Goal: Task Accomplishment & Management: Use online tool/utility

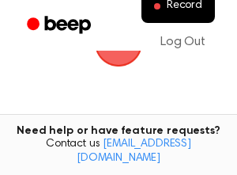
scroll to position [157, 0]
click at [115, 59] on span "button" at bounding box center [118, 38] width 51 height 51
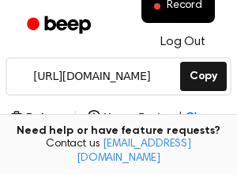
scroll to position [246, 0]
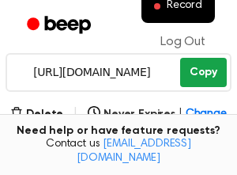
click at [197, 71] on button "Copy" at bounding box center [203, 72] width 47 height 29
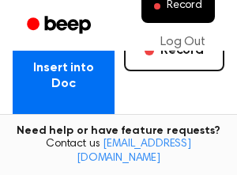
scroll to position [334, 0]
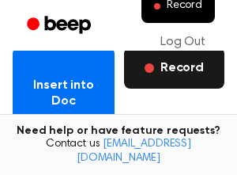
click at [186, 70] on button "Record" at bounding box center [174, 67] width 100 height 41
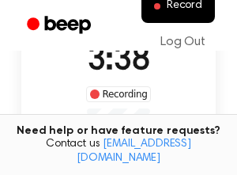
scroll to position [137, 0]
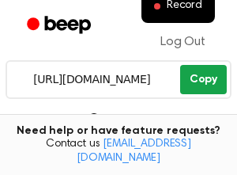
click at [199, 70] on button "Copy" at bounding box center [203, 79] width 47 height 29
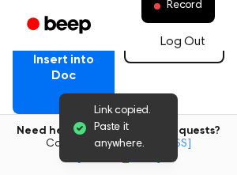
click at [176, 45] on link "Log Out" at bounding box center [183, 42] width 77 height 38
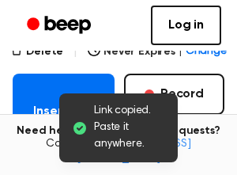
scroll to position [306, 0]
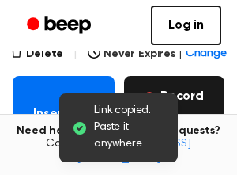
click at [205, 100] on button "Record" at bounding box center [174, 96] width 100 height 41
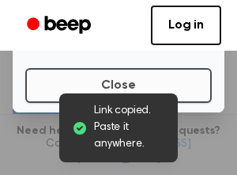
scroll to position [139, 0]
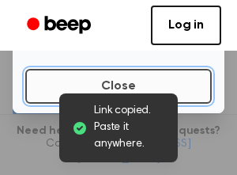
click at [194, 92] on button "Close" at bounding box center [118, 86] width 186 height 35
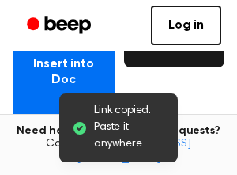
click at [183, 63] on button "Record" at bounding box center [174, 46] width 100 height 41
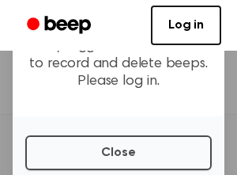
scroll to position [74, 0]
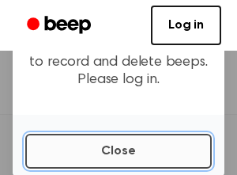
click at [130, 156] on button "Close" at bounding box center [118, 150] width 186 height 35
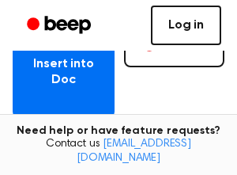
click at [200, 36] on link "Log in" at bounding box center [186, 25] width 70 height 39
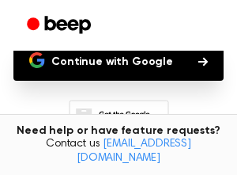
scroll to position [179, 0]
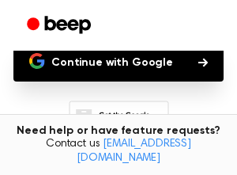
click at [94, 71] on button "Continue with Google" at bounding box center [118, 62] width 210 height 38
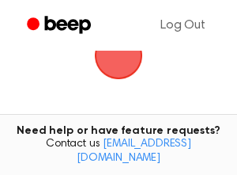
click at [124, 62] on span "button" at bounding box center [119, 55] width 54 height 54
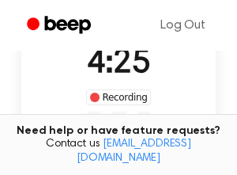
scroll to position [133, 0]
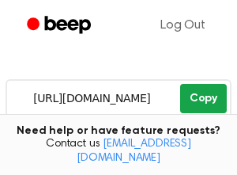
click at [202, 106] on button "Copy" at bounding box center [203, 98] width 47 height 29
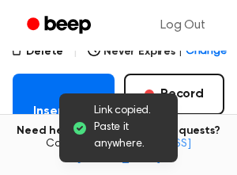
scroll to position [311, 0]
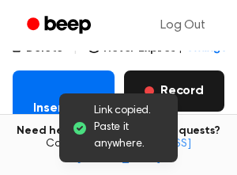
click at [205, 89] on button "Record" at bounding box center [174, 90] width 100 height 41
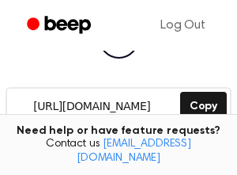
scroll to position [217, 0]
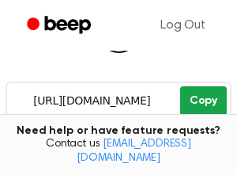
click at [210, 97] on button "Copy" at bounding box center [203, 100] width 47 height 29
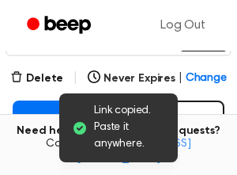
scroll to position [285, 0]
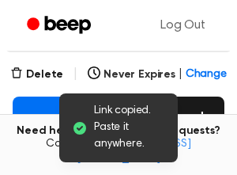
click at [197, 106] on button "Record" at bounding box center [174, 116] width 100 height 41
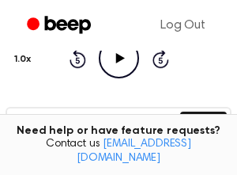
scroll to position [235, 0]
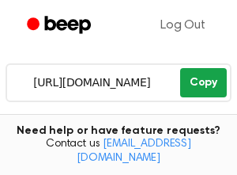
click at [208, 81] on button "Copy" at bounding box center [203, 82] width 47 height 29
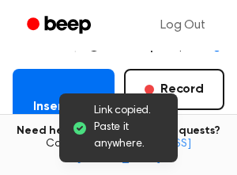
scroll to position [321, 0]
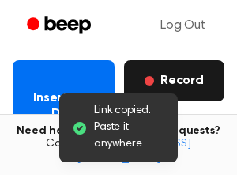
click at [185, 73] on button "Record" at bounding box center [174, 80] width 100 height 41
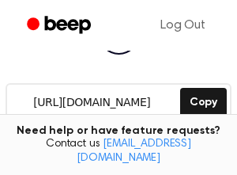
scroll to position [257, 0]
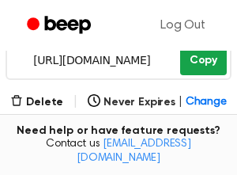
click at [205, 62] on button "Copy" at bounding box center [203, 60] width 47 height 29
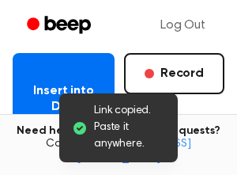
scroll to position [343, 0]
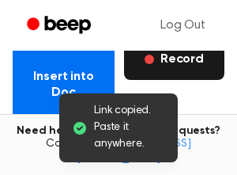
click at [186, 58] on button "Record" at bounding box center [174, 59] width 100 height 41
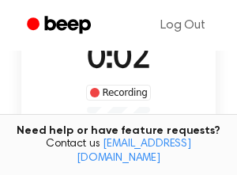
scroll to position [141, 0]
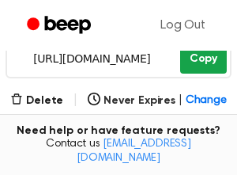
click at [202, 60] on button "Copy" at bounding box center [203, 58] width 47 height 29
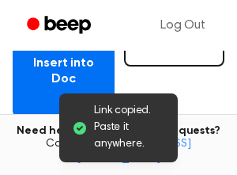
scroll to position [344, 0]
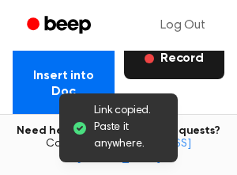
click at [198, 73] on button "Record" at bounding box center [174, 58] width 100 height 41
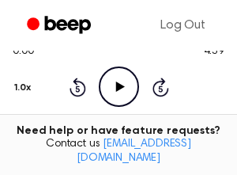
scroll to position [206, 0]
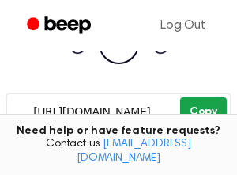
click at [209, 109] on button "Copy" at bounding box center [203, 111] width 47 height 29
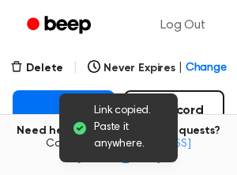
scroll to position [334, 0]
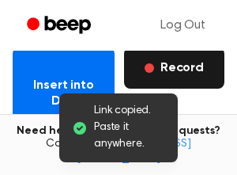
click at [175, 71] on button "Record" at bounding box center [174, 67] width 100 height 41
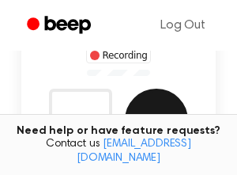
scroll to position [171, 0]
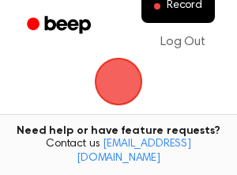
click at [104, 86] on span "button" at bounding box center [119, 82] width 48 height 48
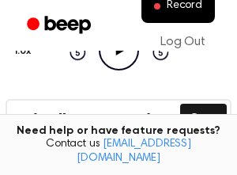
scroll to position [203, 0]
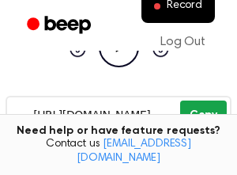
click at [201, 102] on button "Copy" at bounding box center [203, 114] width 47 height 29
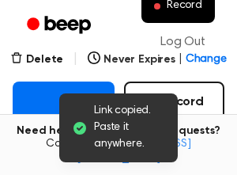
scroll to position [308, 0]
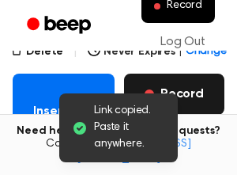
click at [203, 82] on button "Record" at bounding box center [174, 93] width 100 height 41
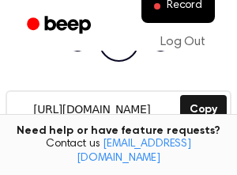
scroll to position [214, 0]
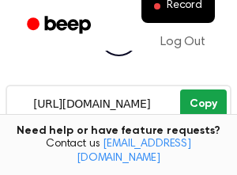
click at [212, 103] on button "Copy" at bounding box center [203, 103] width 47 height 29
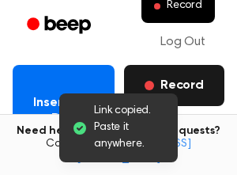
click at [182, 80] on button "Record" at bounding box center [174, 85] width 100 height 41
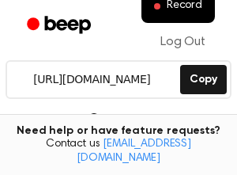
scroll to position [242, 0]
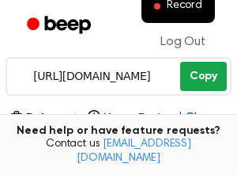
click at [205, 73] on button "Copy" at bounding box center [203, 76] width 47 height 29
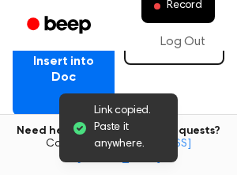
scroll to position [336, 0]
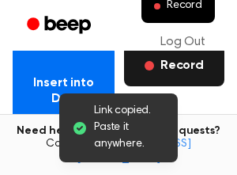
click at [188, 80] on button "Record" at bounding box center [174, 65] width 100 height 41
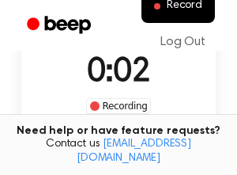
scroll to position [140, 0]
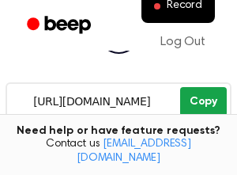
click at [209, 93] on button "Copy" at bounding box center [203, 101] width 47 height 29
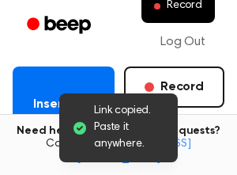
scroll to position [322, 0]
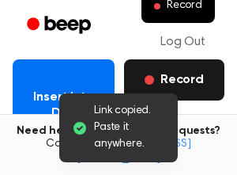
click at [181, 78] on button "Record" at bounding box center [174, 79] width 100 height 41
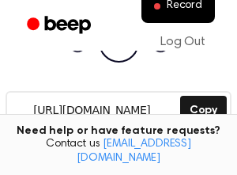
scroll to position [247, 0]
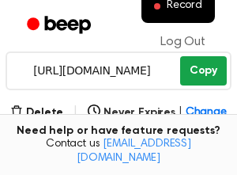
click at [217, 79] on button "Copy" at bounding box center [203, 70] width 47 height 29
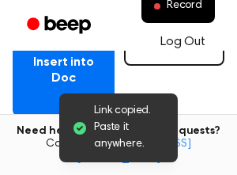
click at [190, 53] on link "Log Out" at bounding box center [183, 42] width 77 height 38
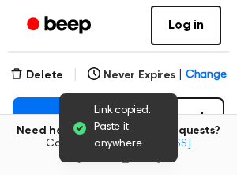
scroll to position [285, 0]
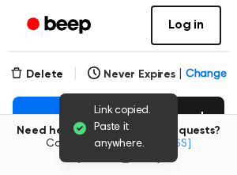
click at [201, 111] on button "Record" at bounding box center [174, 116] width 100 height 41
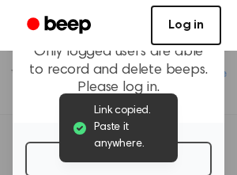
scroll to position [69, 0]
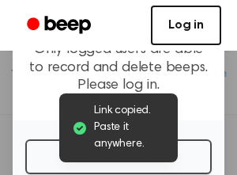
click at [200, 21] on link "Log in" at bounding box center [186, 25] width 70 height 39
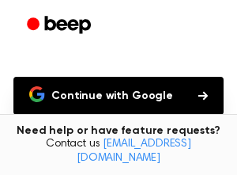
scroll to position [189, 0]
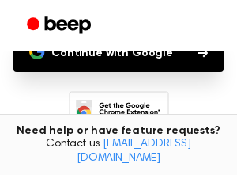
click at [115, 65] on button "Continue with Google" at bounding box center [118, 53] width 210 height 38
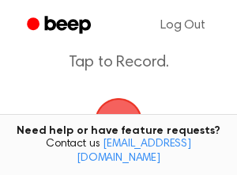
scroll to position [92, 0]
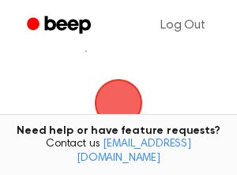
click at [123, 92] on span "button" at bounding box center [118, 103] width 66 height 66
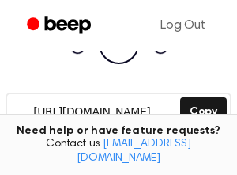
scroll to position [224, 0]
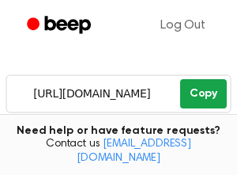
click at [207, 88] on button "Copy" at bounding box center [203, 93] width 47 height 29
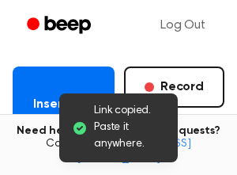
scroll to position [316, 0]
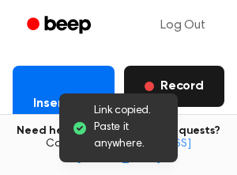
click at [194, 88] on button "Record" at bounding box center [174, 86] width 100 height 41
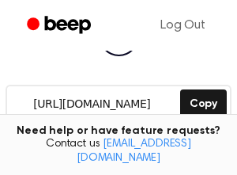
scroll to position [220, 0]
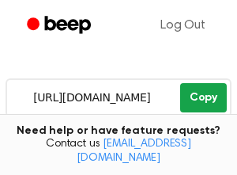
click at [194, 92] on button "Copy" at bounding box center [203, 97] width 47 height 29
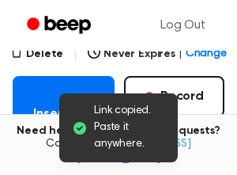
scroll to position [313, 0]
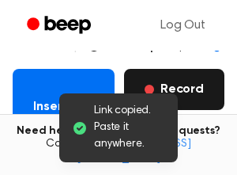
click at [195, 87] on button "Record" at bounding box center [174, 89] width 100 height 41
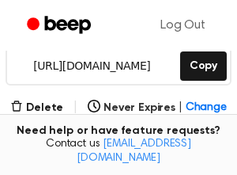
scroll to position [230, 0]
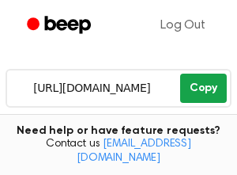
click at [198, 93] on button "Copy" at bounding box center [203, 87] width 47 height 29
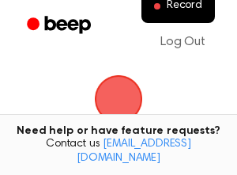
scroll to position [102, 0]
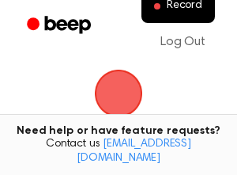
click at [112, 95] on span "button" at bounding box center [118, 93] width 44 height 44
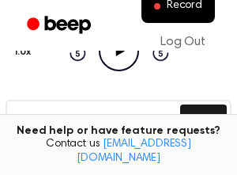
scroll to position [211, 0]
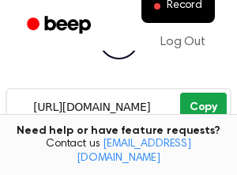
click at [197, 112] on button "Copy" at bounding box center [203, 106] width 47 height 29
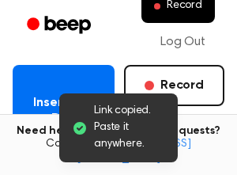
scroll to position [320, 0]
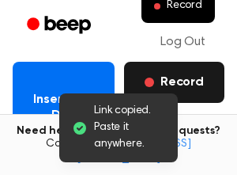
click at [177, 71] on button "Record" at bounding box center [174, 82] width 100 height 41
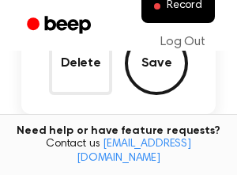
scroll to position [229, 0]
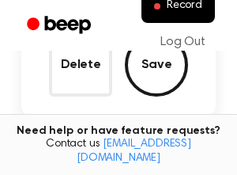
click at [163, 76] on button "Save" at bounding box center [156, 64] width 63 height 63
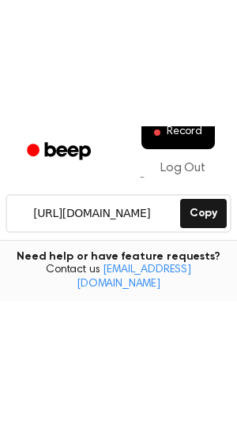
scroll to position [231, 0]
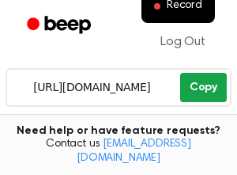
click at [192, 86] on button "Copy" at bounding box center [203, 87] width 47 height 29
